Goal: Information Seeking & Learning: Learn about a topic

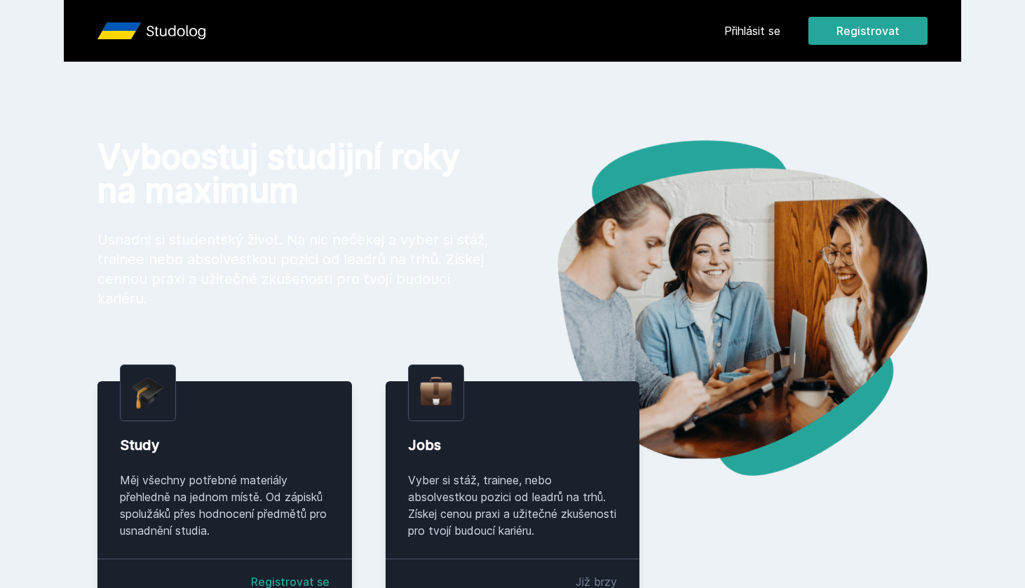
click at [769, 38] on link "Přihlásit se" at bounding box center [752, 30] width 56 height 17
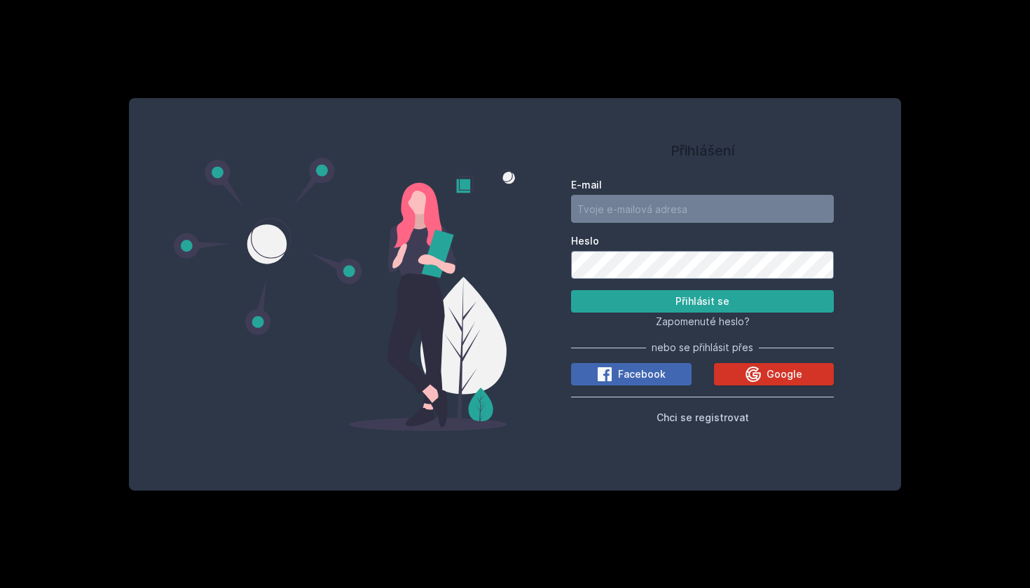
click at [735, 384] on button "Google" at bounding box center [774, 374] width 121 height 22
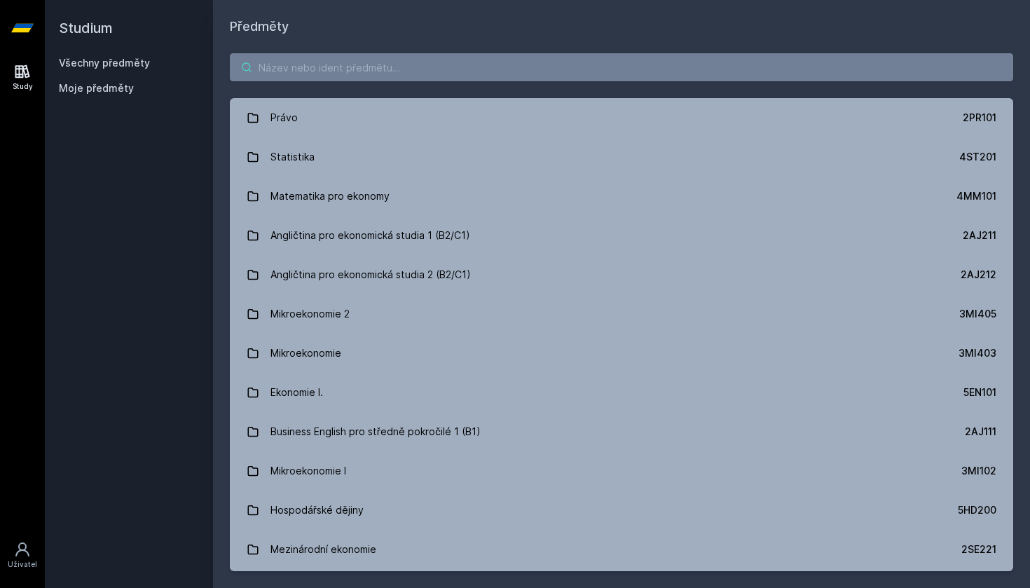
click at [473, 71] on input "search" at bounding box center [621, 67] width 783 height 28
paste input "5EN411"
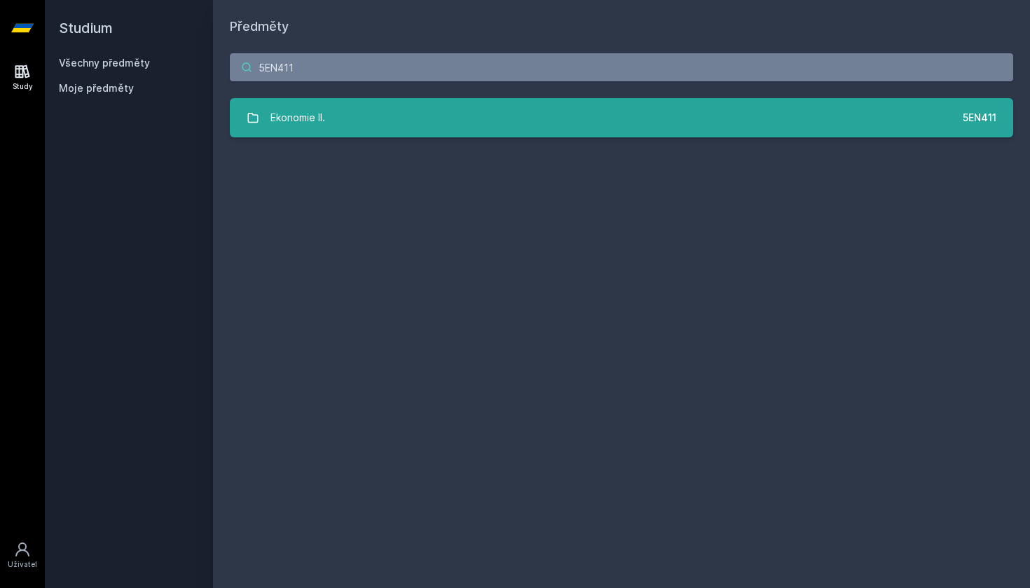
type input "5EN411"
click at [379, 118] on link "Ekonomie II. 5EN411" at bounding box center [621, 117] width 783 height 39
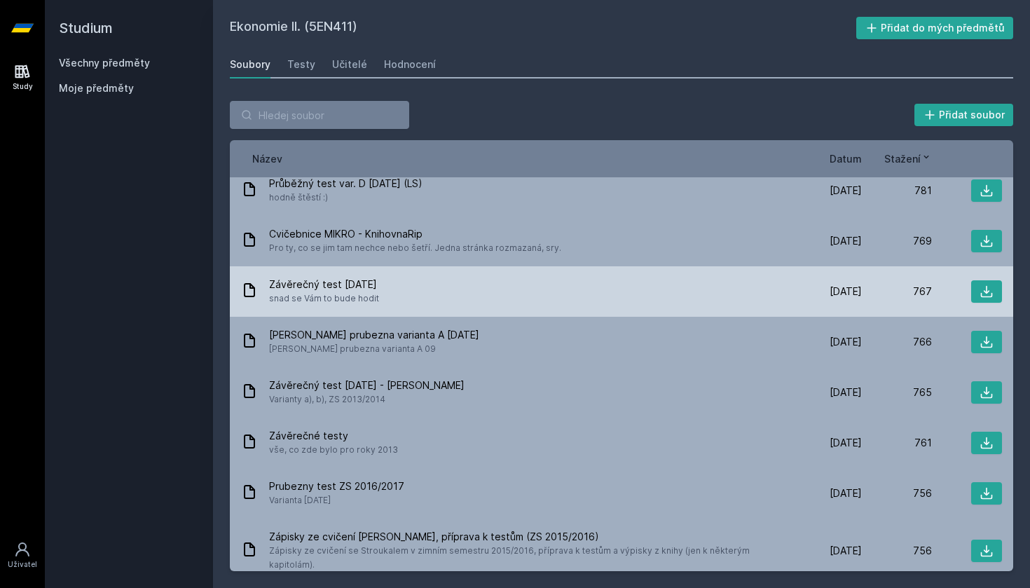
scroll to position [5059, 0]
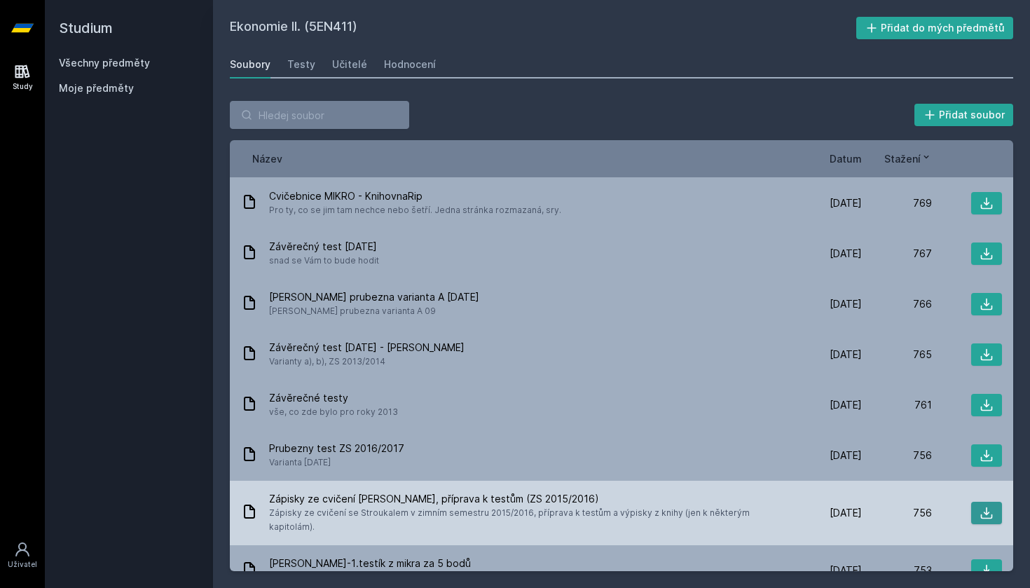
click at [986, 506] on icon at bounding box center [987, 513] width 14 height 14
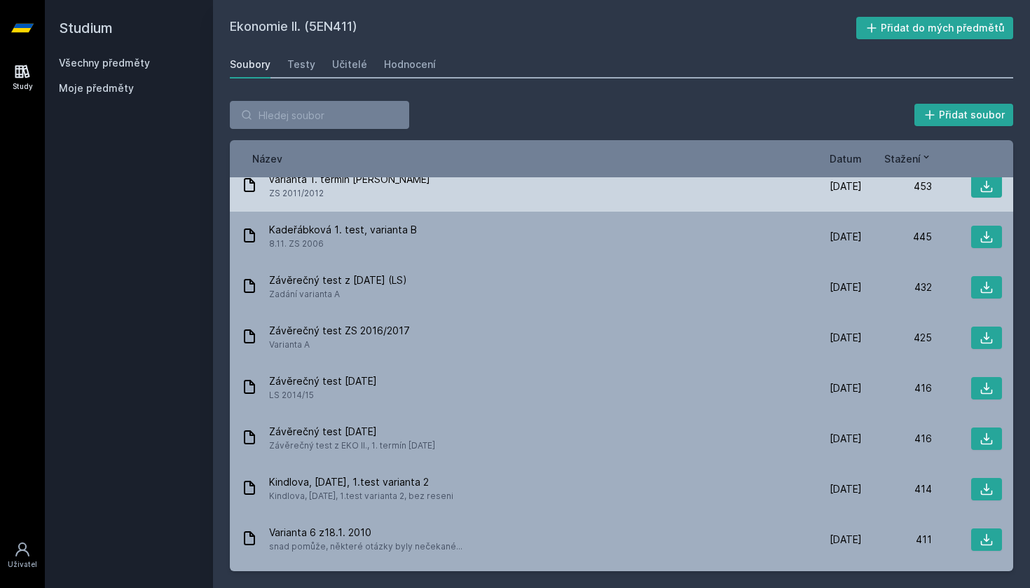
scroll to position [7840, 0]
